Goal: Book appointment/travel/reservation

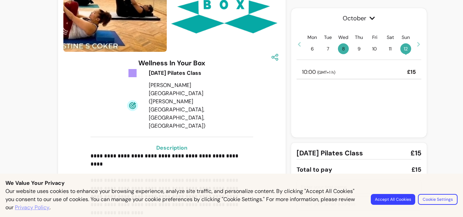
scroll to position [68, 0]
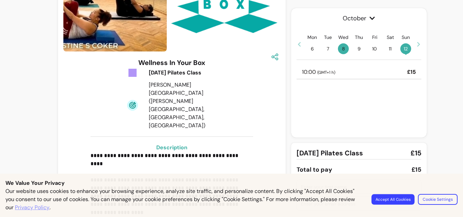
click at [409, 200] on button "Accept All Cookies" at bounding box center [392, 199] width 43 height 10
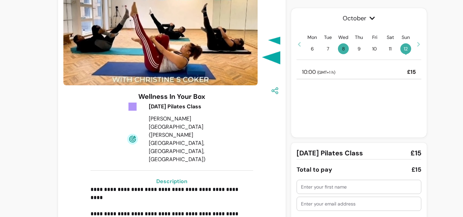
scroll to position [0, 0]
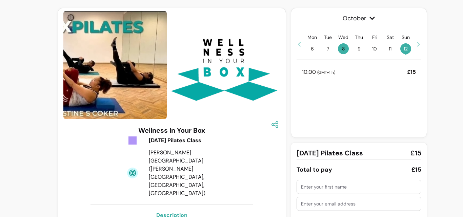
click at [134, 168] on icon at bounding box center [132, 173] width 11 height 11
click at [133, 170] on icon at bounding box center [134, 171] width 2 height 2
click at [400, 50] on span "12 •" at bounding box center [405, 48] width 11 height 11
click at [415, 45] on icon at bounding box center [417, 44] width 5 height 5
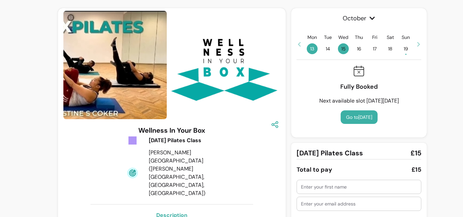
click at [400, 52] on span "19 •" at bounding box center [405, 48] width 11 height 11
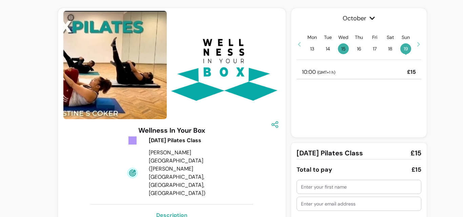
click at [299, 44] on div "Mon 13 Tue 14 Wed 15 Thu 16 Fri 17 Sat 18 Sun 19 •" at bounding box center [358, 44] width 125 height 20
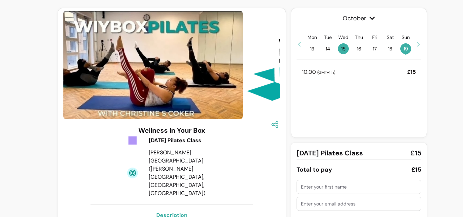
click at [298, 43] on icon at bounding box center [298, 44] width 5 height 5
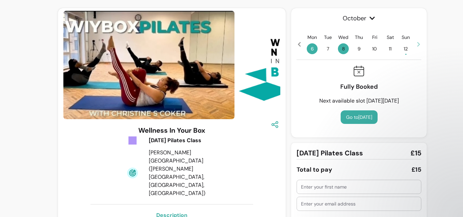
click at [404, 52] on span "12 •" at bounding box center [405, 48] width 11 height 11
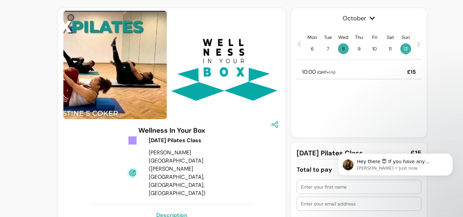
click at [417, 43] on icon at bounding box center [417, 44] width 5 height 5
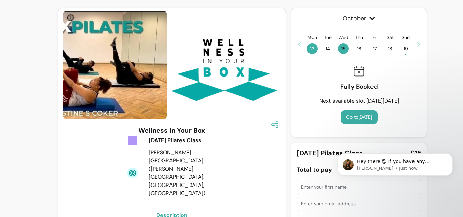
click at [405, 51] on span "•" at bounding box center [406, 54] width 2 height 7
